Goal: Task Accomplishment & Management: Complete application form

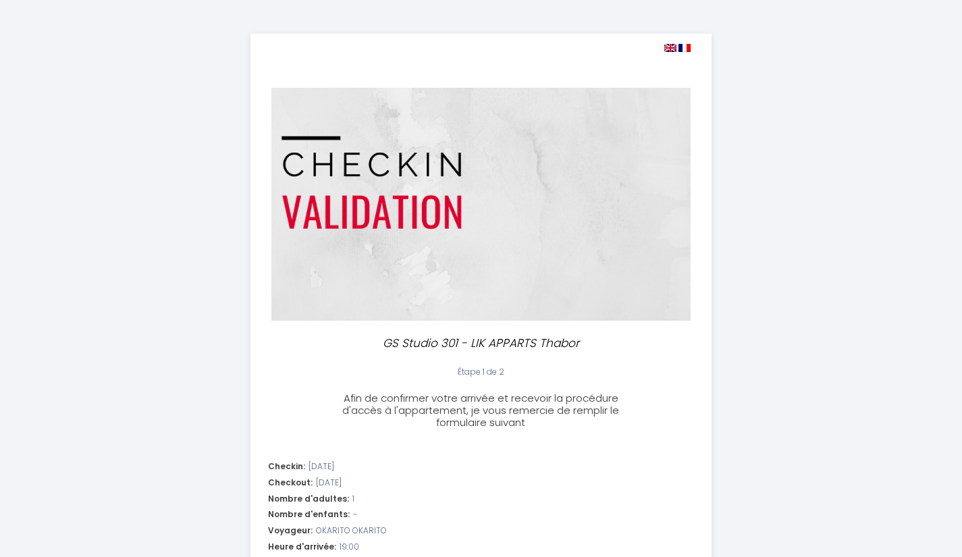
select select "19:00"
select select "11:00"
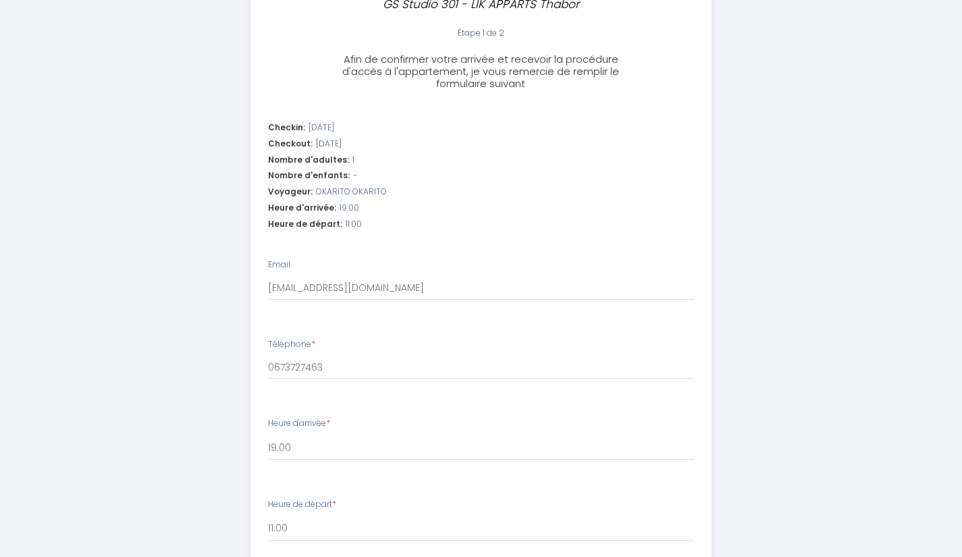
scroll to position [342, 0]
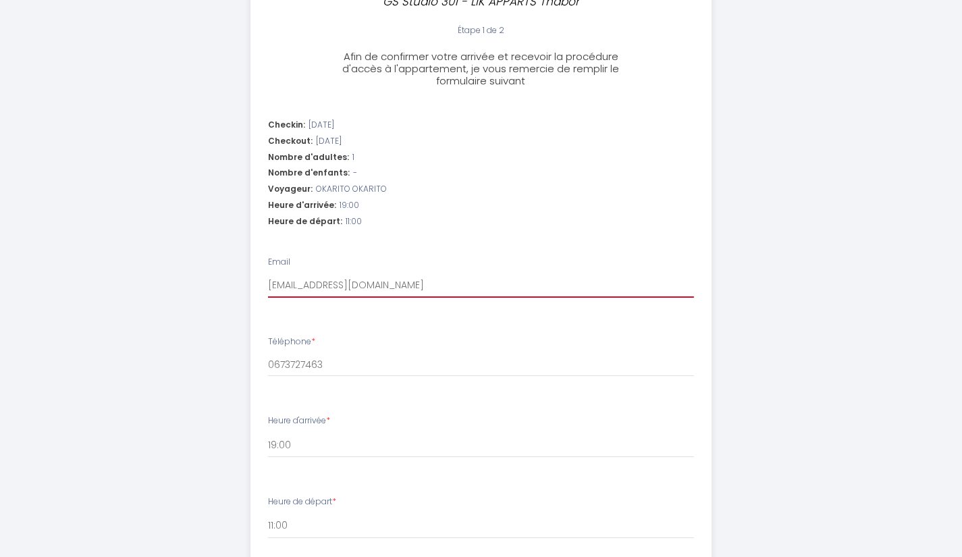
click at [435, 294] on input "[EMAIL_ADDRESS][DOMAIN_NAME]" at bounding box center [481, 285] width 426 height 24
click at [373, 352] on div "Téléphone * 0673727463" at bounding box center [481, 357] width 426 height 42
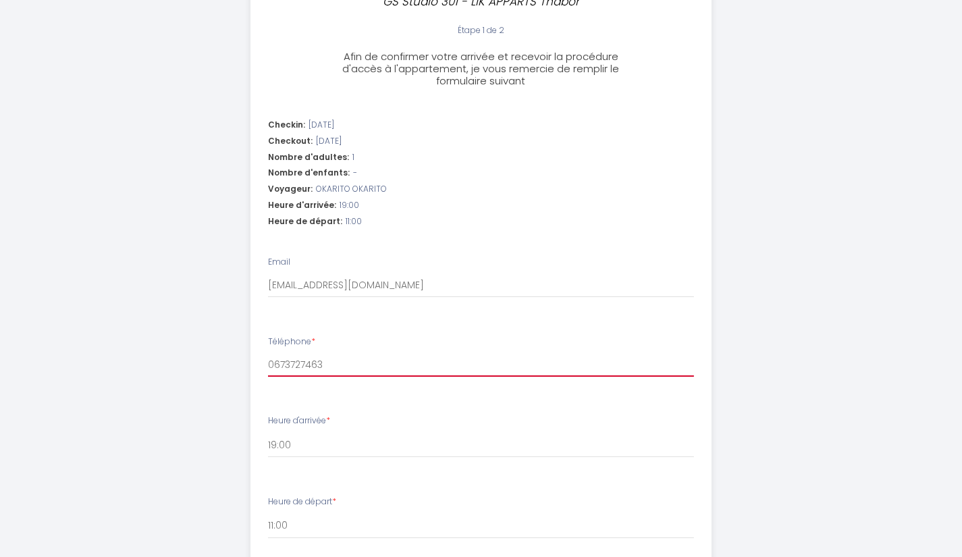
click at [354, 360] on input "0673727463" at bounding box center [481, 364] width 426 height 24
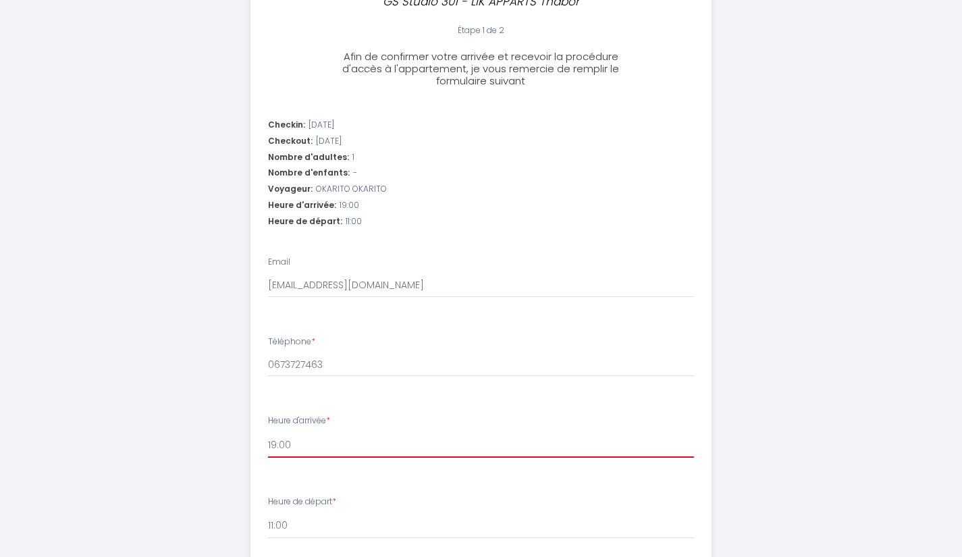
click at [300, 446] on select "15:00 15:30 16:00 16:30 17:00 17:30 18:00 18:30 19:00 19:30 20:00 20:30 21:00 2…" at bounding box center [481, 445] width 426 height 26
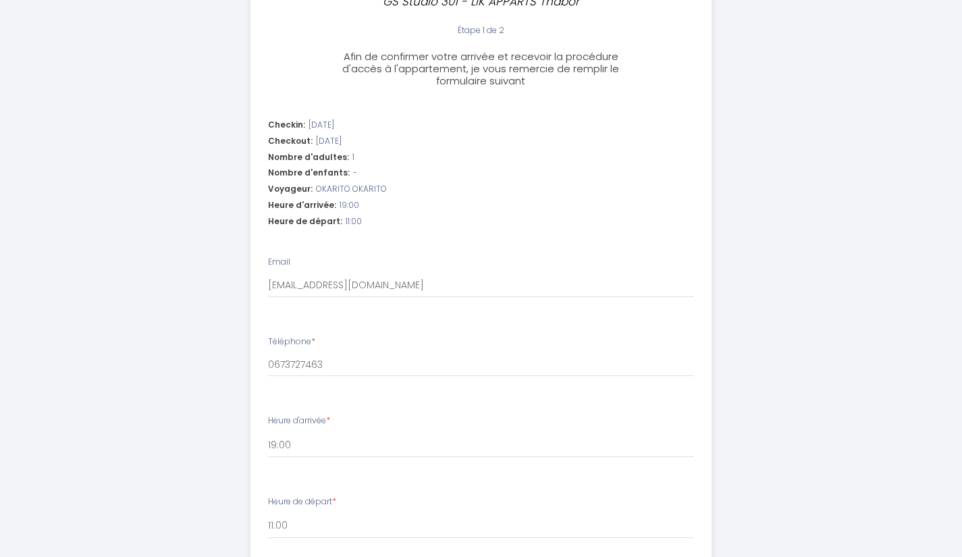
click at [221, 432] on div "GS Studio 301 - LIK APPARTS Thabor Étape 1 de 2 Afin de confirmer votre arrivée…" at bounding box center [481, 225] width 691 height 1134
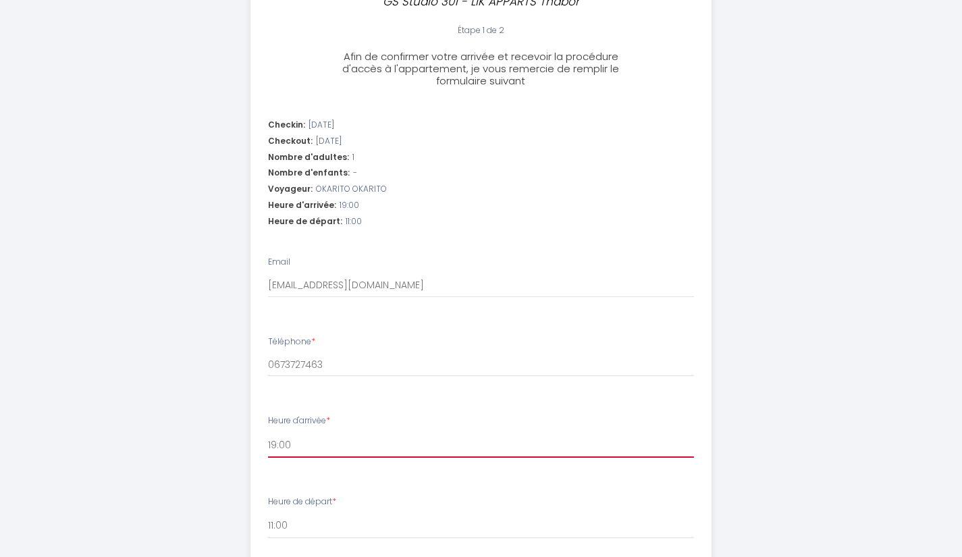
click at [305, 434] on select "15:00 15:30 16:00 16:30 17:00 17:30 18:00 18:30 19:00 19:30 20:00 20:30 21:00 2…" at bounding box center [481, 445] width 426 height 26
click at [268, 432] on select "15:00 15:30 16:00 16:30 17:00 17:30 18:00 18:30 19:00 19:30 20:00 20:30 21:00 2…" at bounding box center [481, 445] width 426 height 26
click at [294, 444] on select "15:00 15:30 16:00 16:30 17:00 17:30 18:00 18:30 19:00 19:30 20:00 20:30 21:00 2…" at bounding box center [481, 445] width 426 height 26
select select "19:00"
click at [268, 432] on select "15:00 15:30 16:00 16:30 17:00 17:30 18:00 18:30 19:00 19:30 20:00 20:30 21:00 2…" at bounding box center [481, 445] width 426 height 26
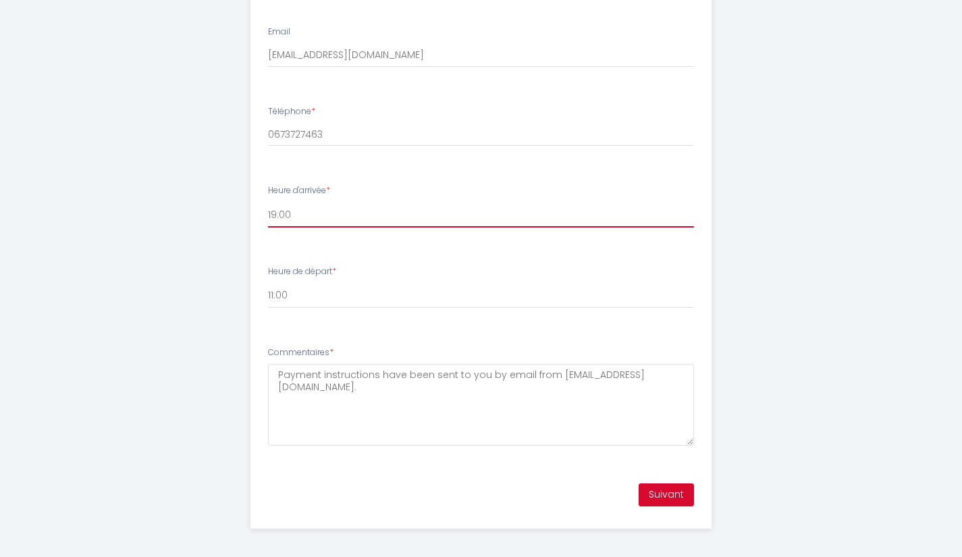
scroll to position [577, 0]
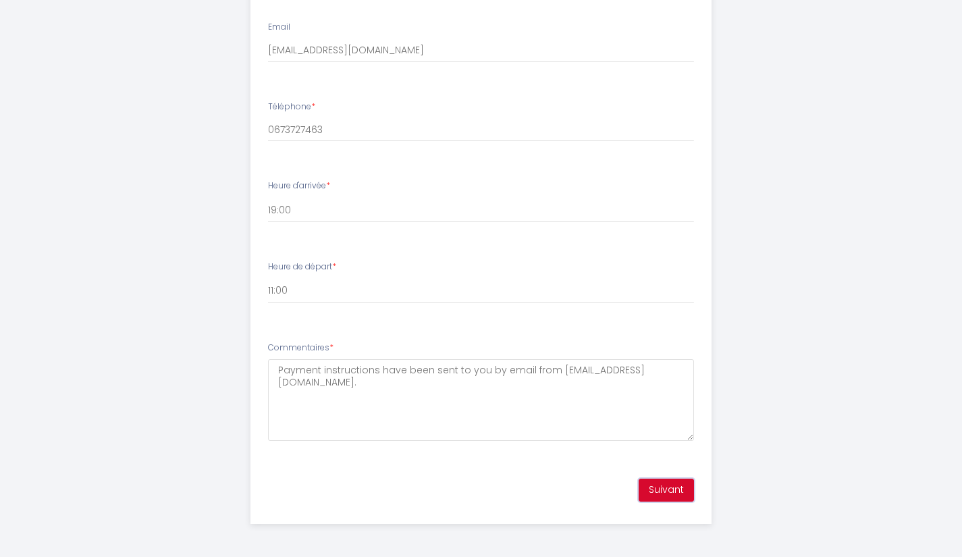
click at [648, 485] on button "Suivant" at bounding box center [666, 490] width 55 height 23
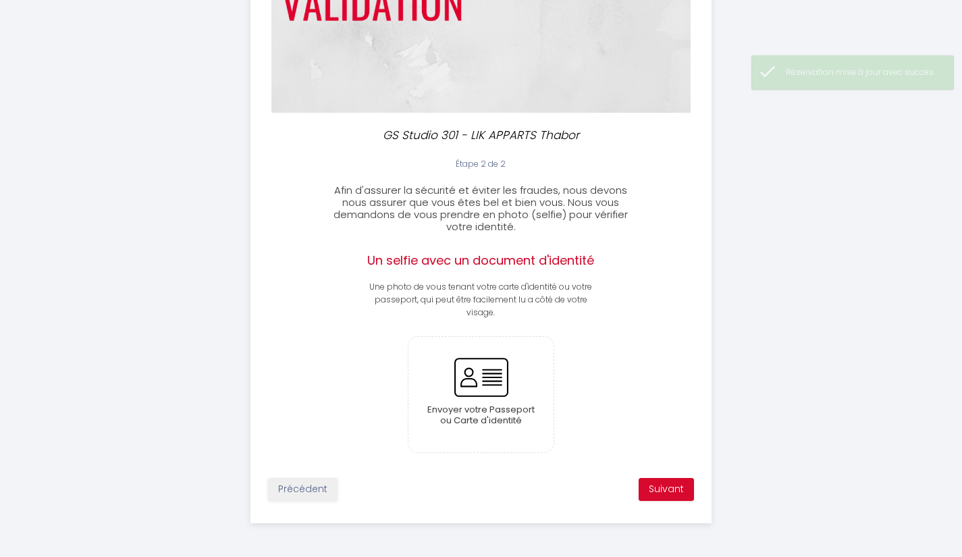
scroll to position [207, 0]
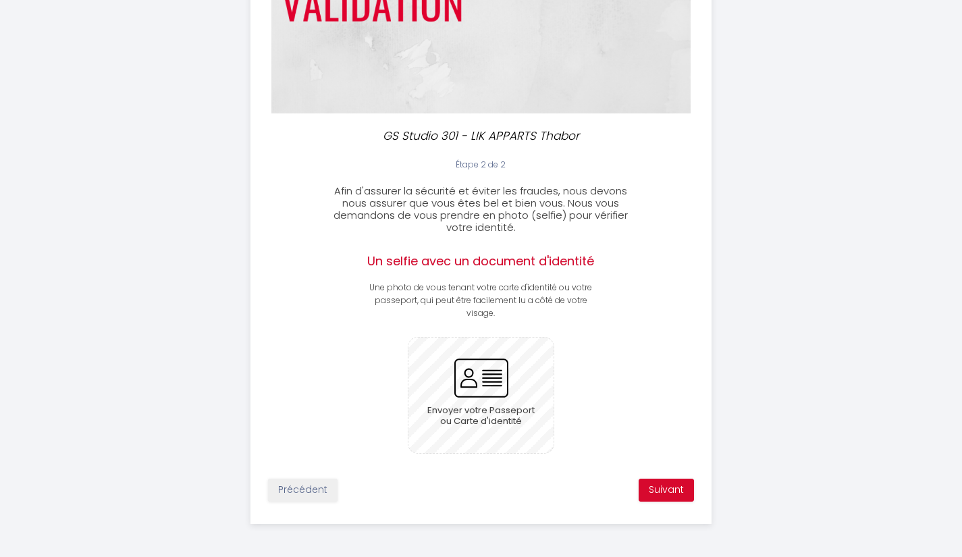
click at [481, 402] on input "file" at bounding box center [480, 395] width 145 height 115
click at [510, 400] on input "file" at bounding box center [480, 395] width 145 height 115
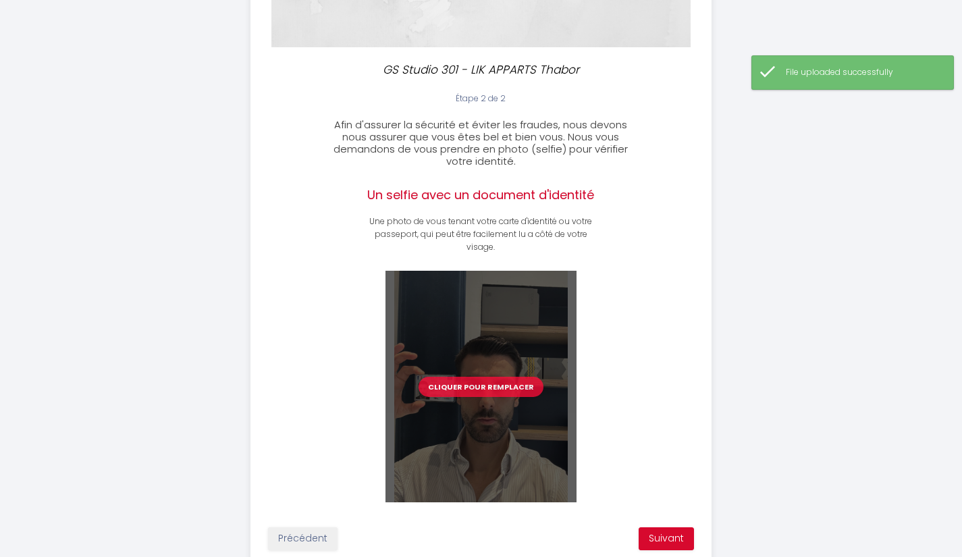
scroll to position [322, 0]
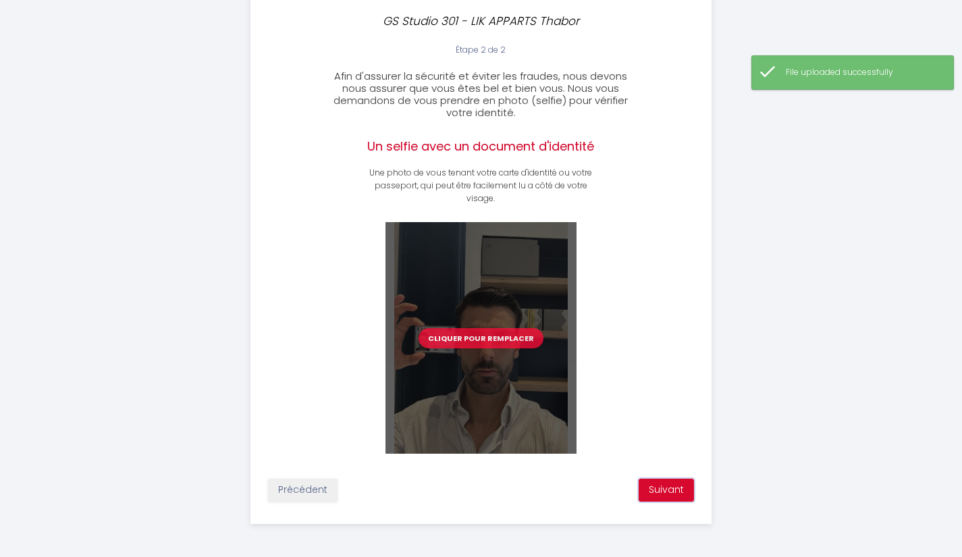
click at [665, 492] on button "Suivant" at bounding box center [666, 490] width 55 height 23
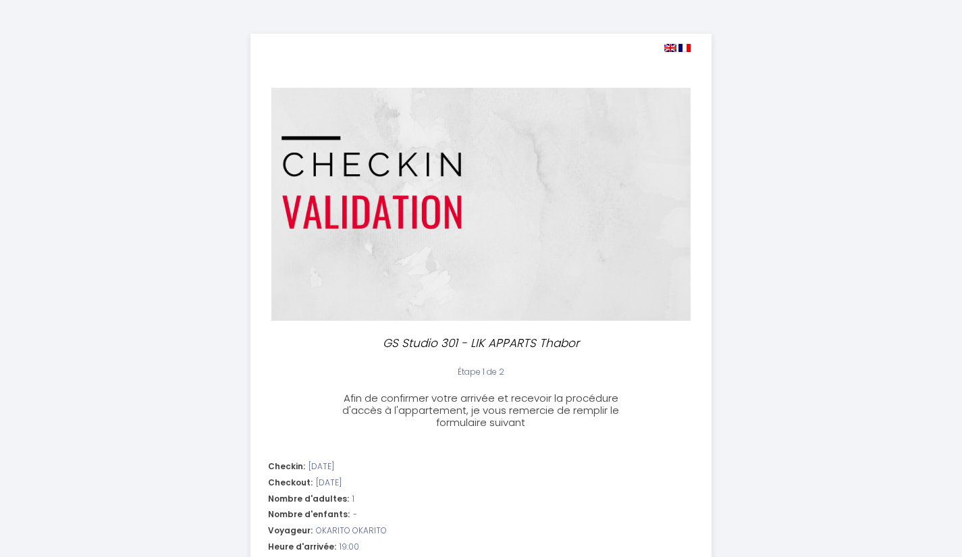
select select "19:00"
select select "11:00"
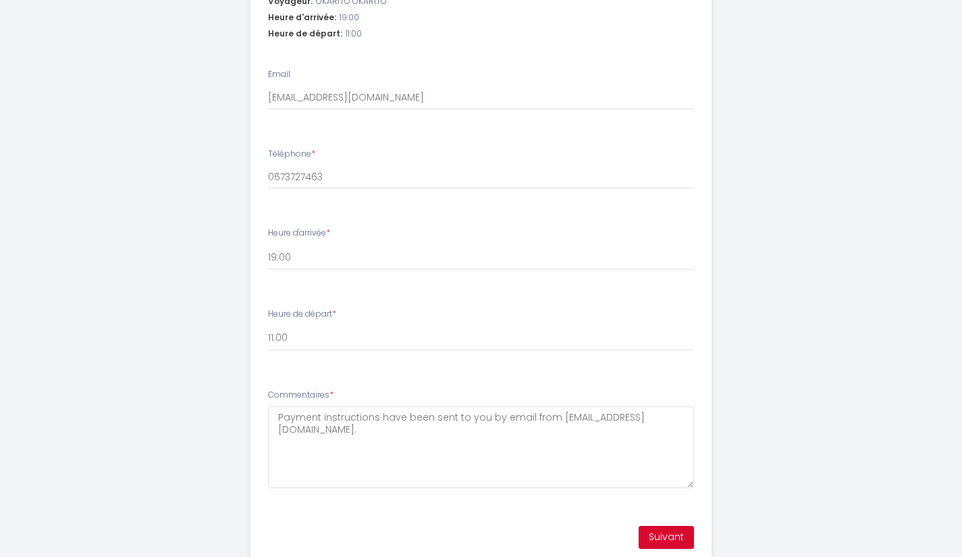
scroll to position [577, 0]
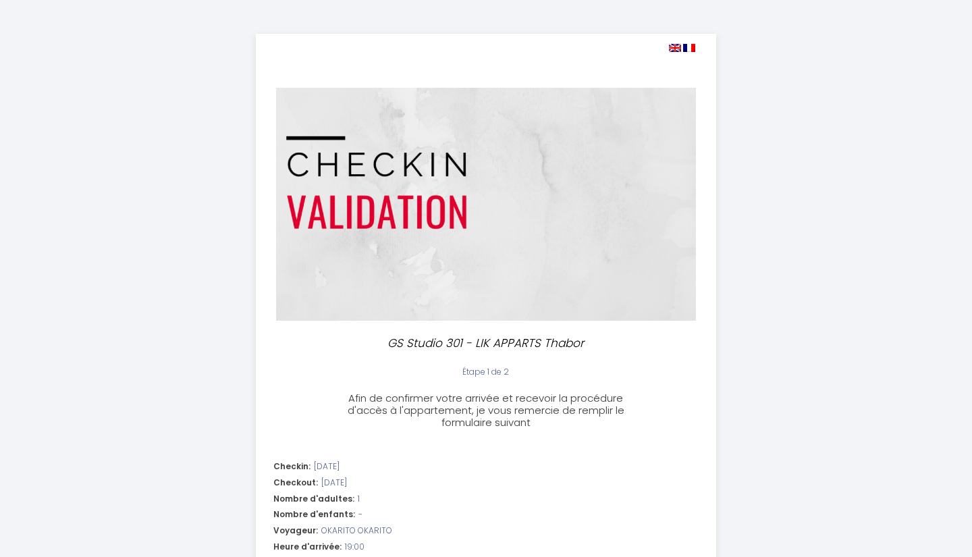
select select "19:00"
select select "11:00"
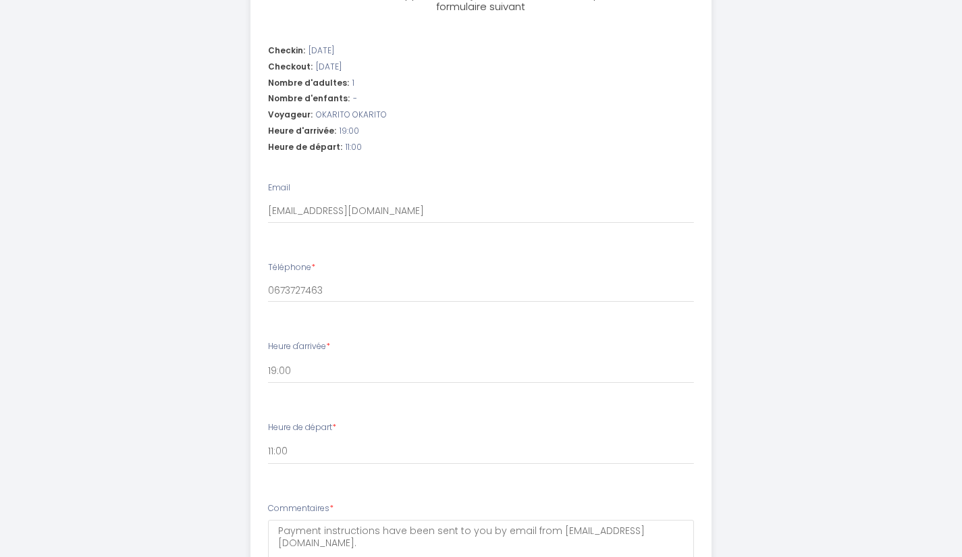
scroll to position [417, 0]
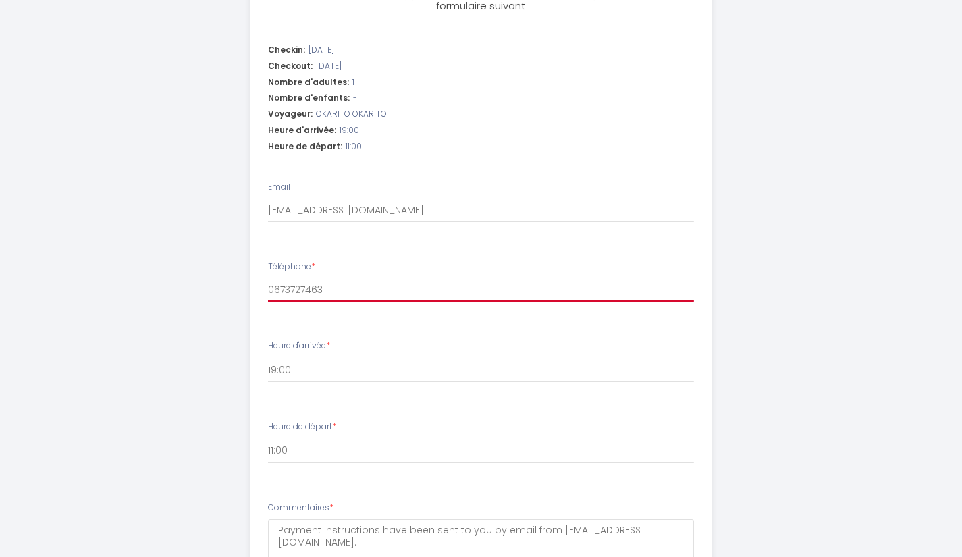
drag, startPoint x: 340, startPoint y: 290, endPoint x: 259, endPoint y: 288, distance: 81.7
click at [259, 288] on li "Téléphone * 0673727463" at bounding box center [481, 289] width 460 height 72
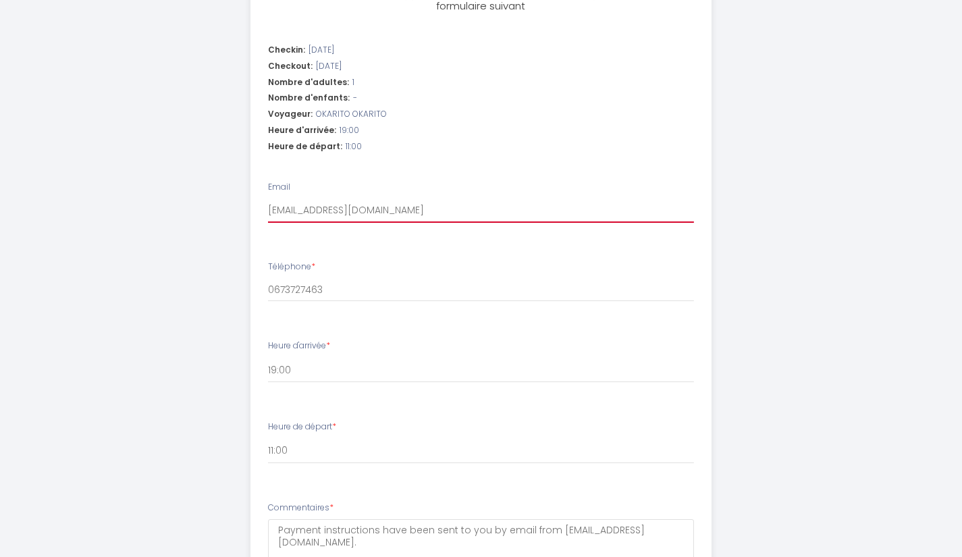
drag, startPoint x: 361, startPoint y: 210, endPoint x: 233, endPoint y: 215, distance: 128.4
click at [233, 215] on div "GS Studio 301 - LIK APPARTS Thabor Étape 1 de 2 Afin de confirmer votre arrivée…" at bounding box center [481, 150] width 691 height 1134
